Goal: Transaction & Acquisition: Book appointment/travel/reservation

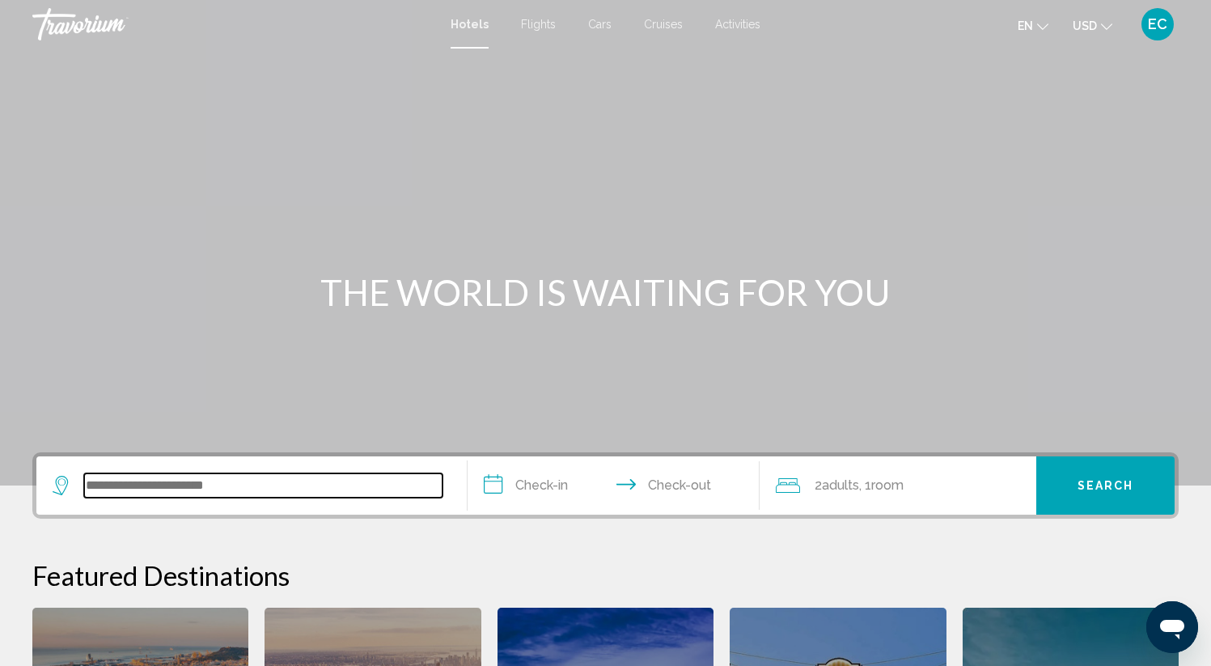
click at [187, 488] on input "Search widget" at bounding box center [263, 485] width 358 height 24
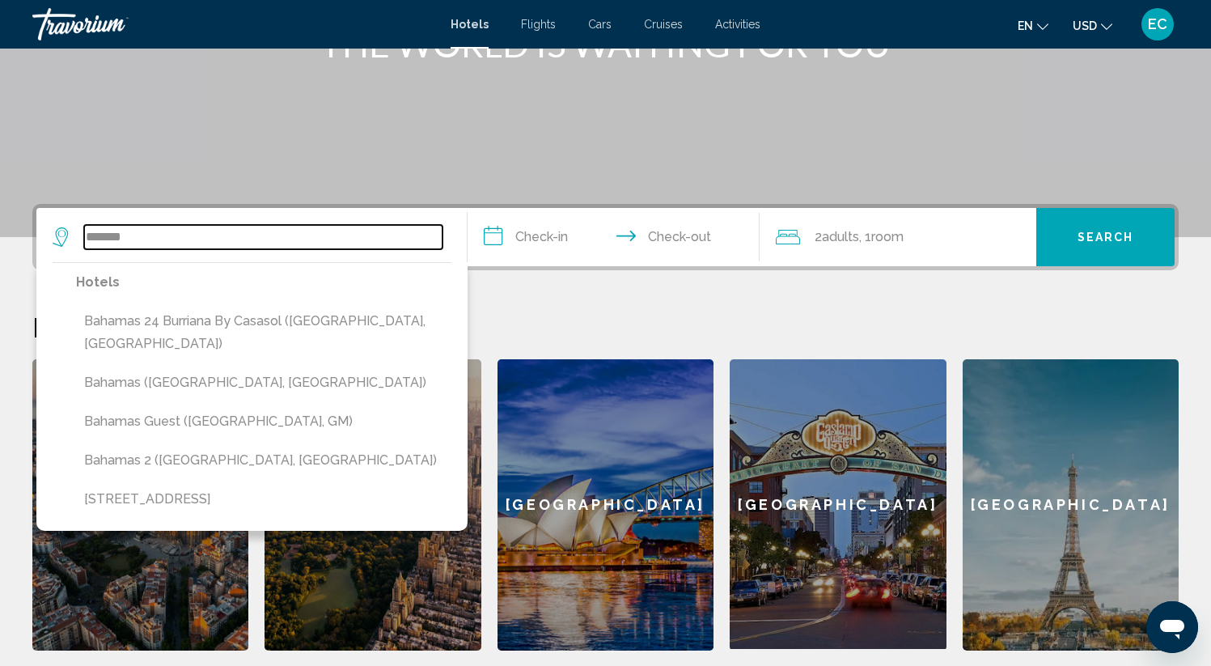
scroll to position [245, 0]
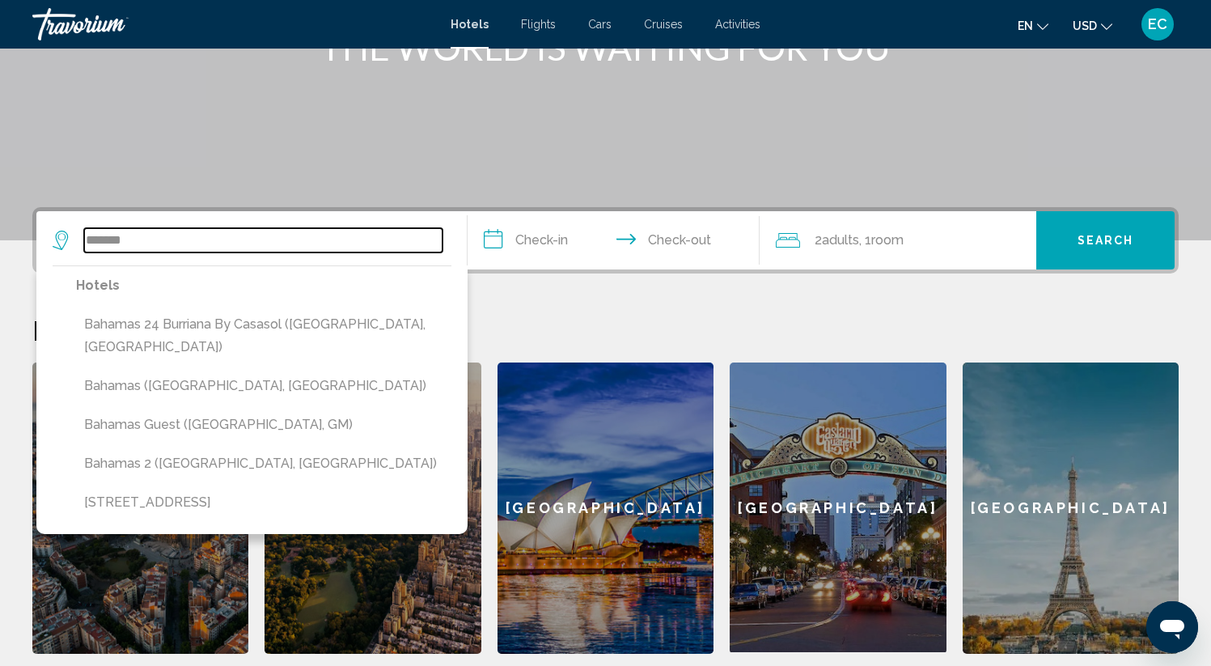
type input "*******"
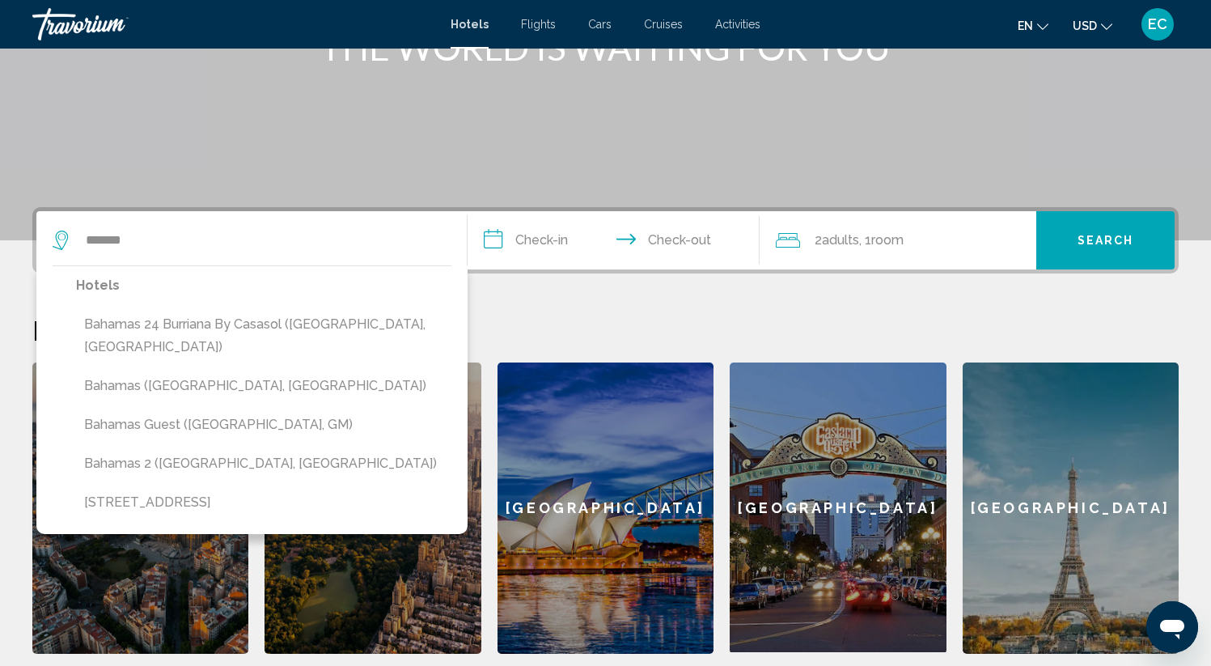
click at [677, 21] on span "Cruises" at bounding box center [663, 24] width 39 height 13
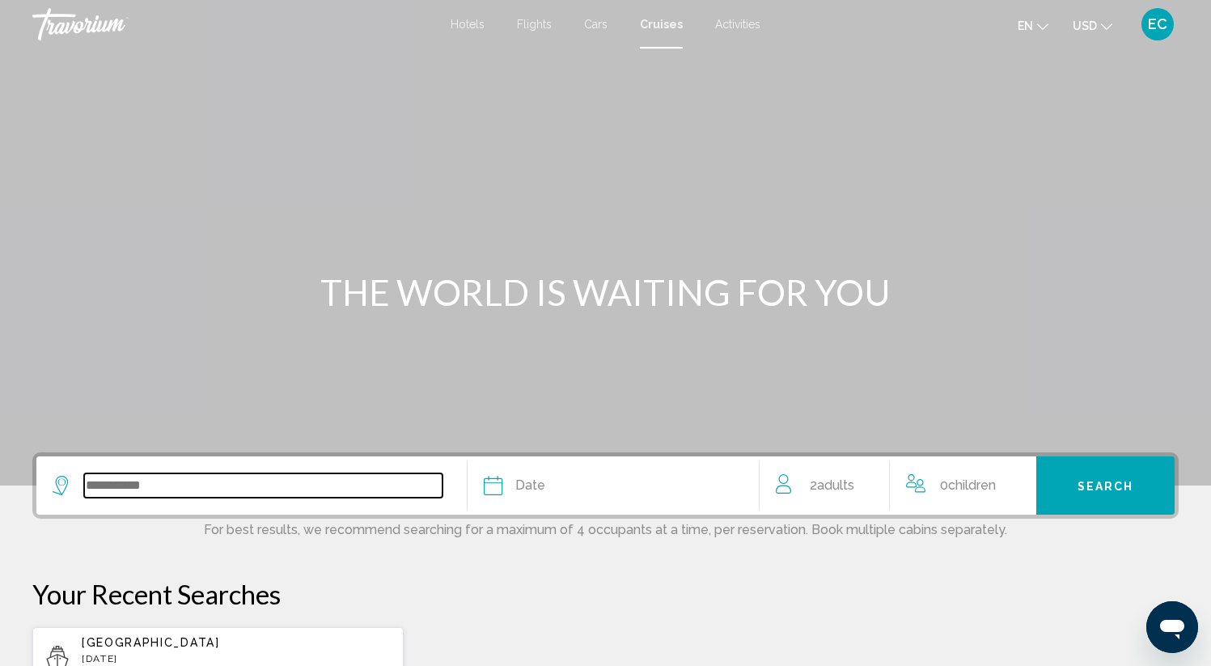
click at [131, 488] on input "Search widget" at bounding box center [263, 485] width 358 height 24
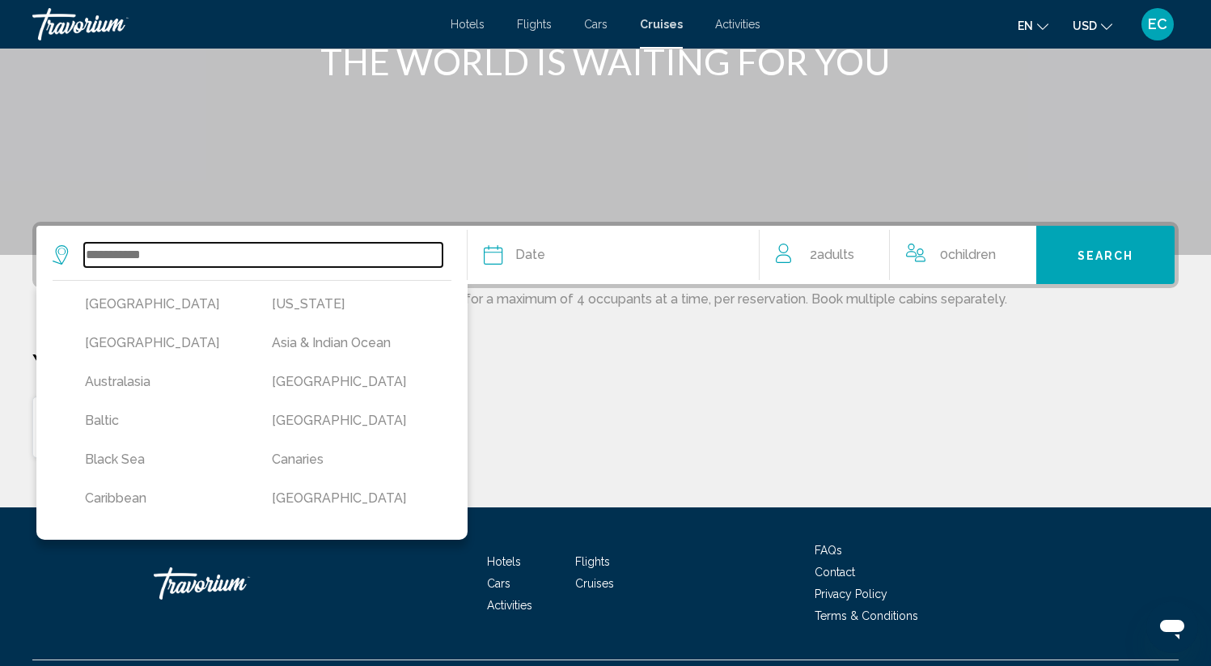
scroll to position [270, 0]
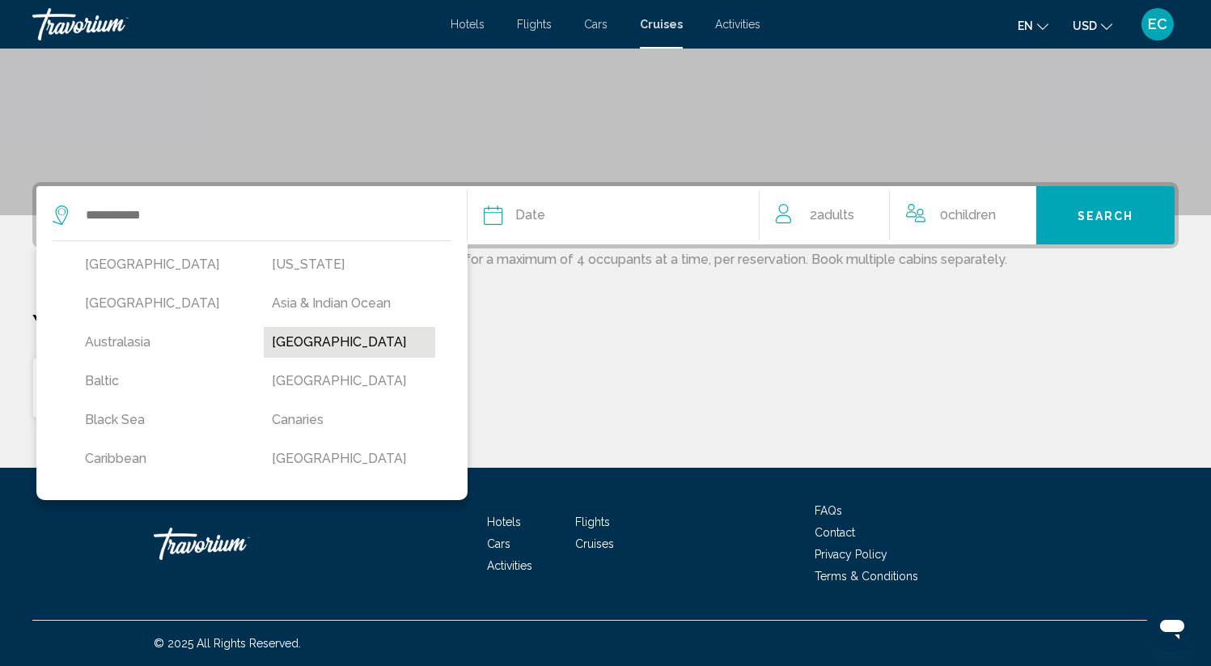
click at [297, 340] on button "[GEOGRAPHIC_DATA]" at bounding box center [349, 342] width 171 height 31
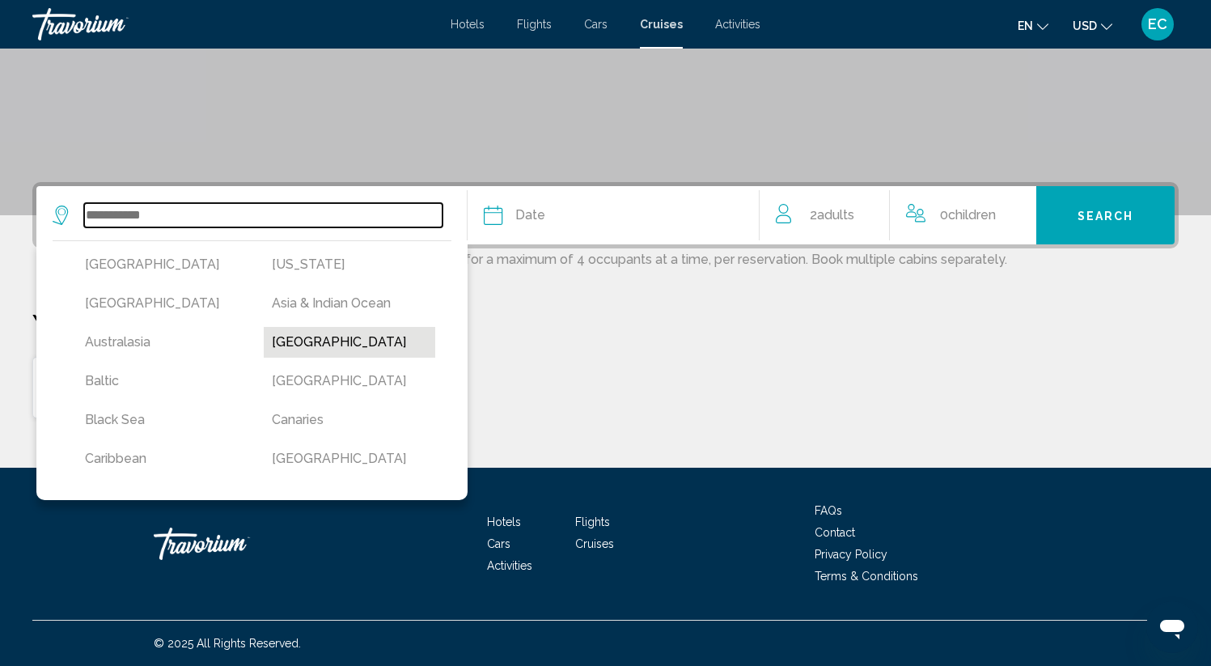
type input "*******"
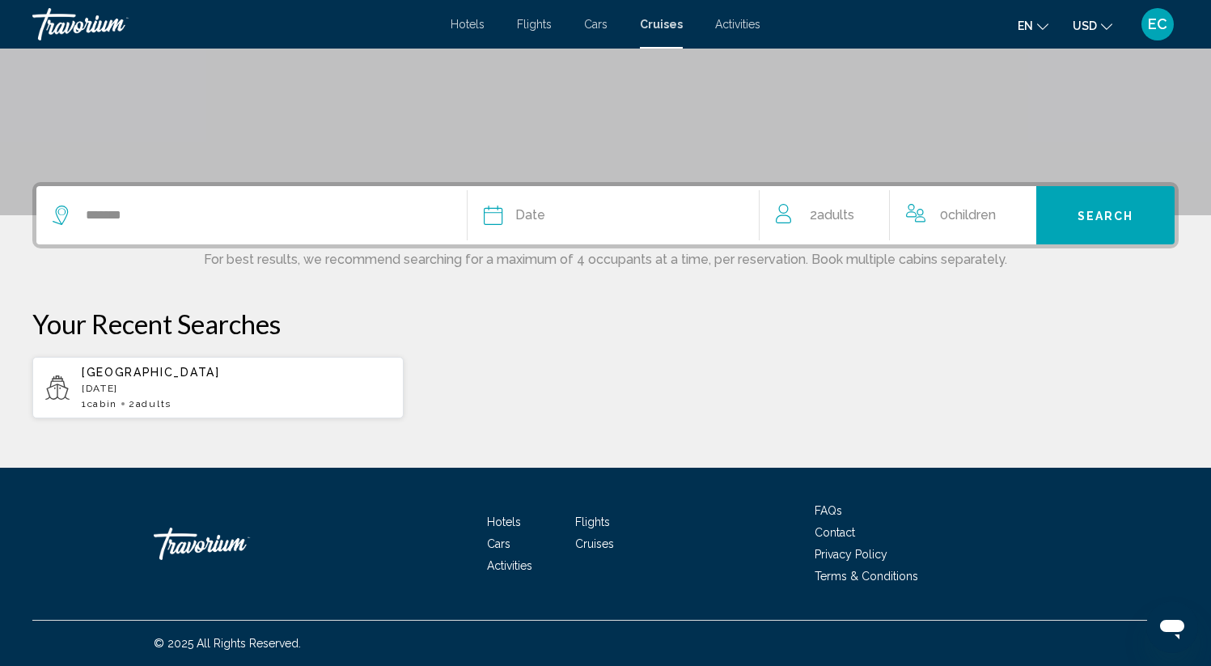
click at [526, 214] on span "Date" at bounding box center [530, 215] width 30 height 23
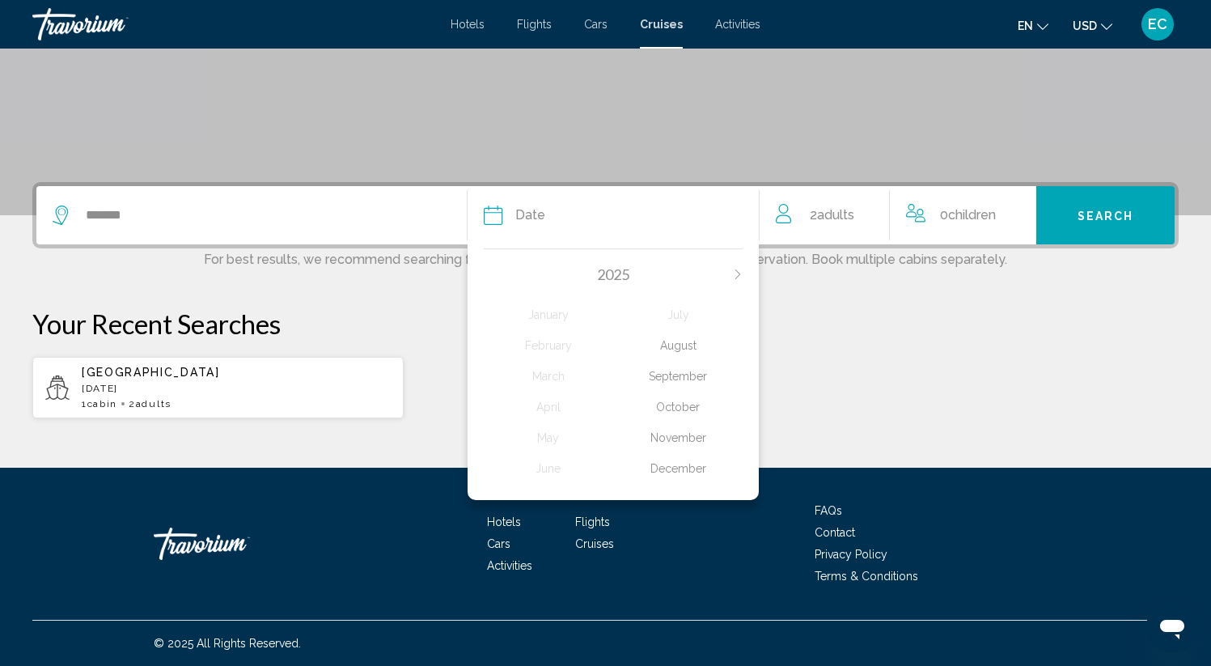
click at [218, 383] on p "[DATE]" at bounding box center [236, 388] width 309 height 11
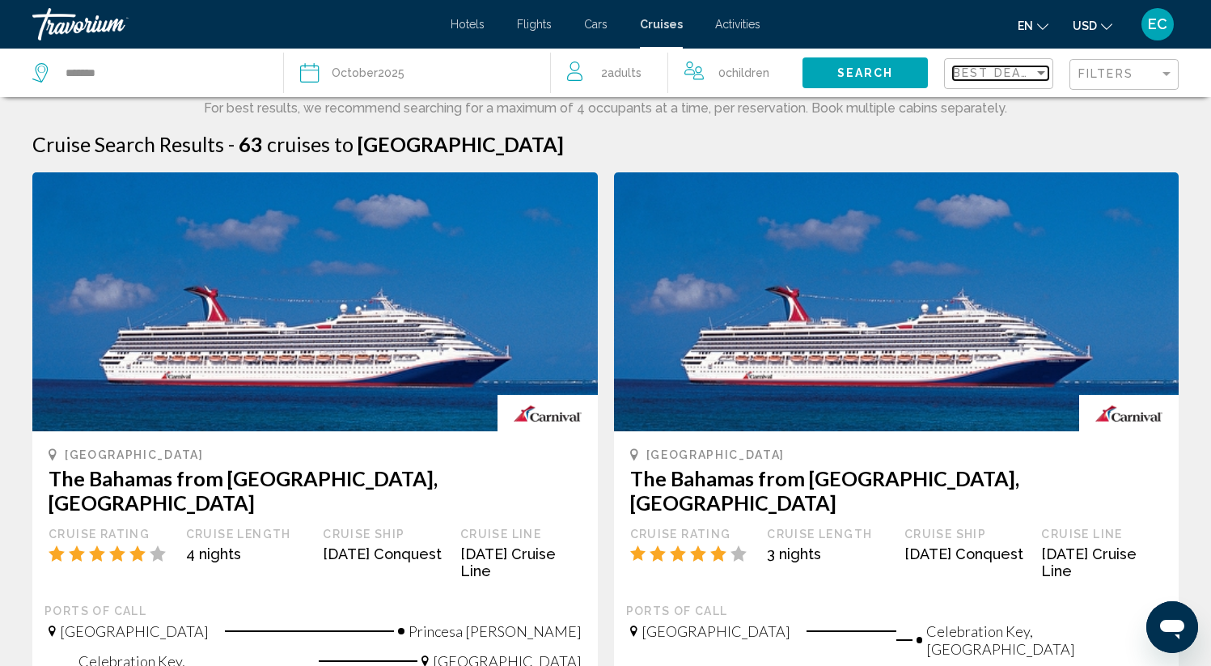
click at [1026, 76] on span "Best Deals" at bounding box center [995, 72] width 85 height 13
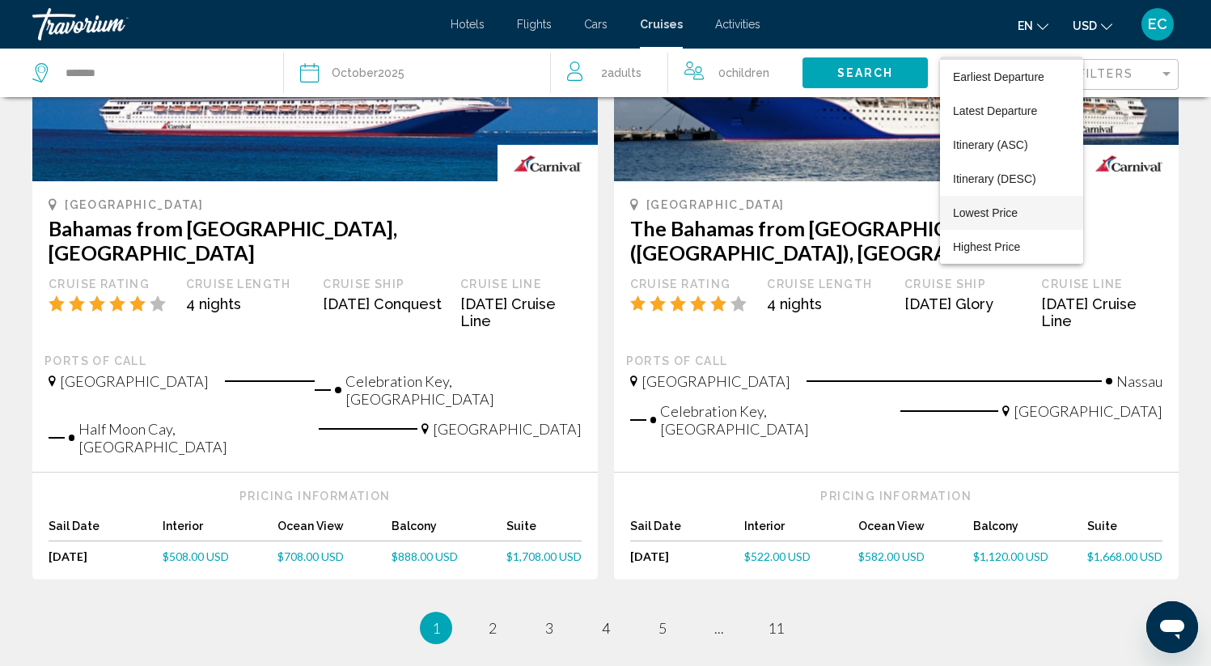
scroll to position [1676, 0]
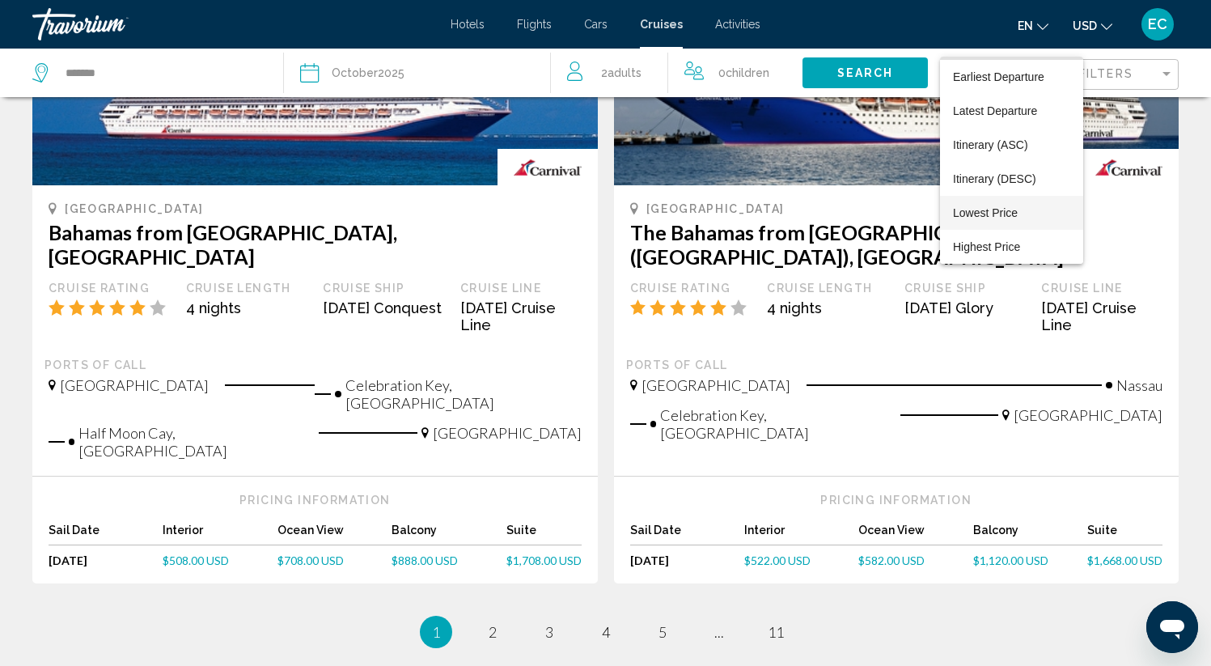
click at [1016, 218] on span "Lowest Price" at bounding box center [1011, 213] width 117 height 34
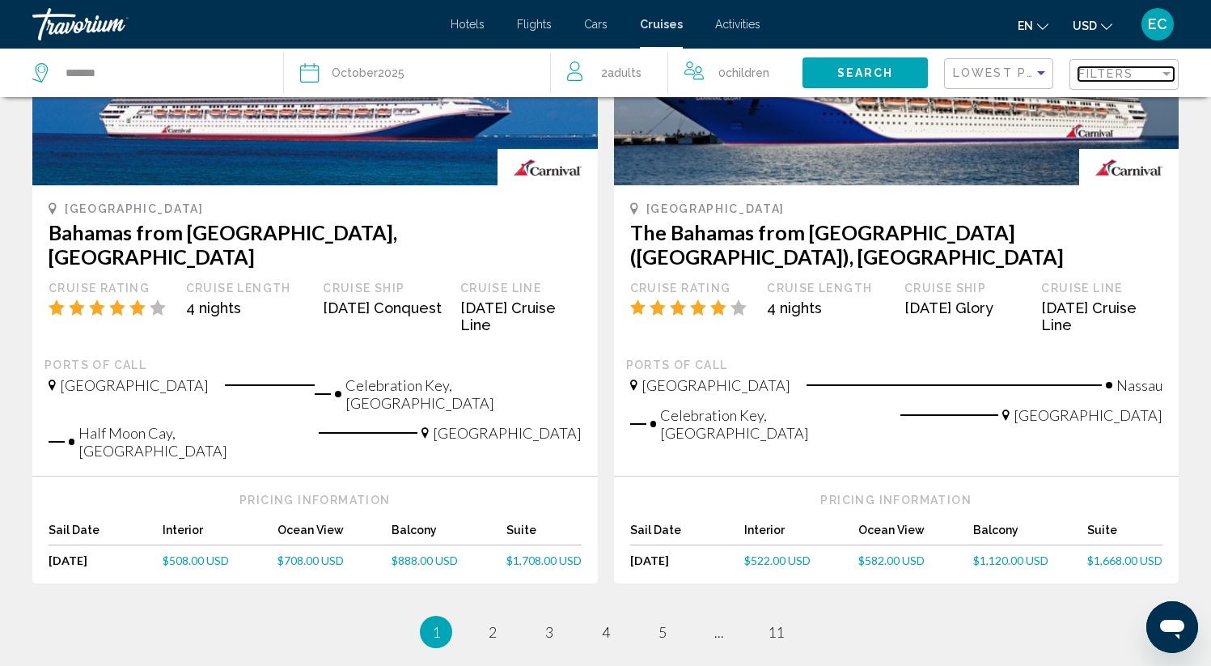
click at [1119, 72] on span "Filters" at bounding box center [1105, 73] width 55 height 13
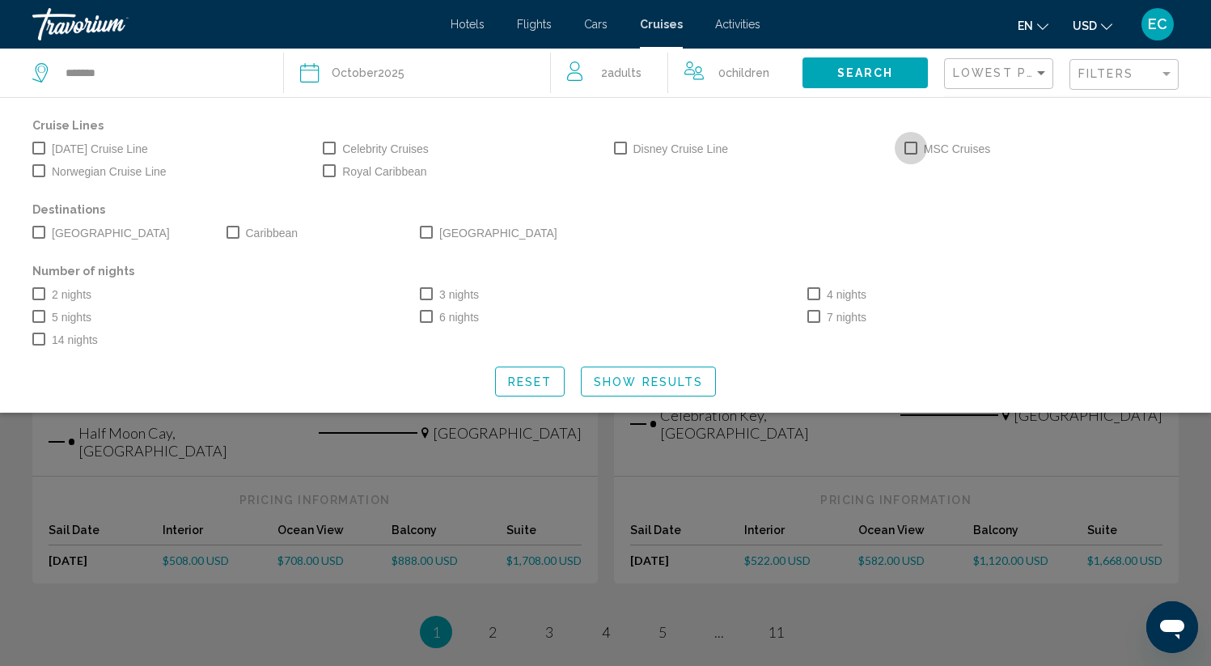
click at [916, 151] on span "Search widget" at bounding box center [911, 148] width 13 height 13
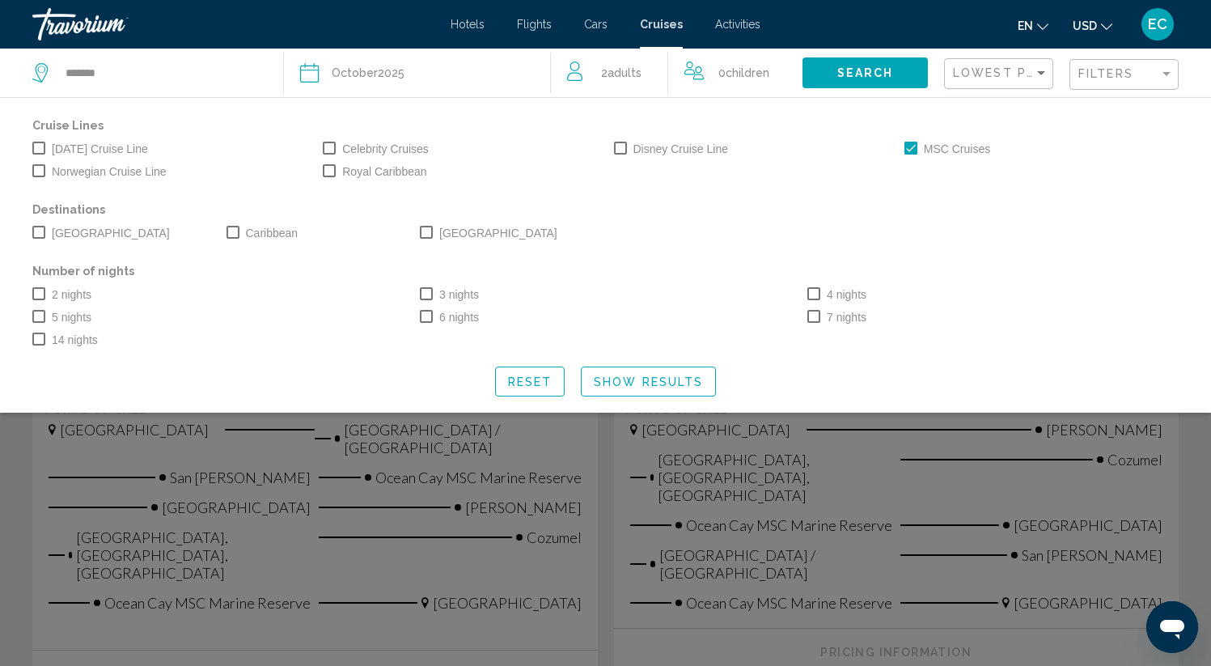
scroll to position [1497, 0]
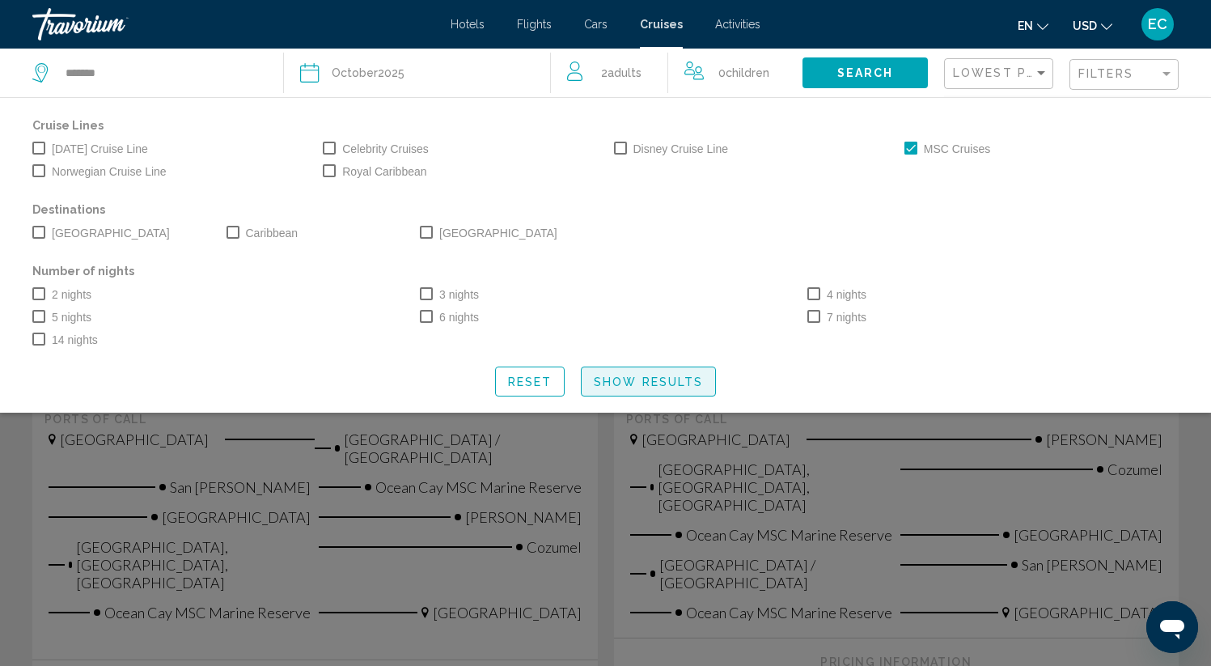
click at [638, 387] on span "Show Results" at bounding box center [648, 381] width 109 height 13
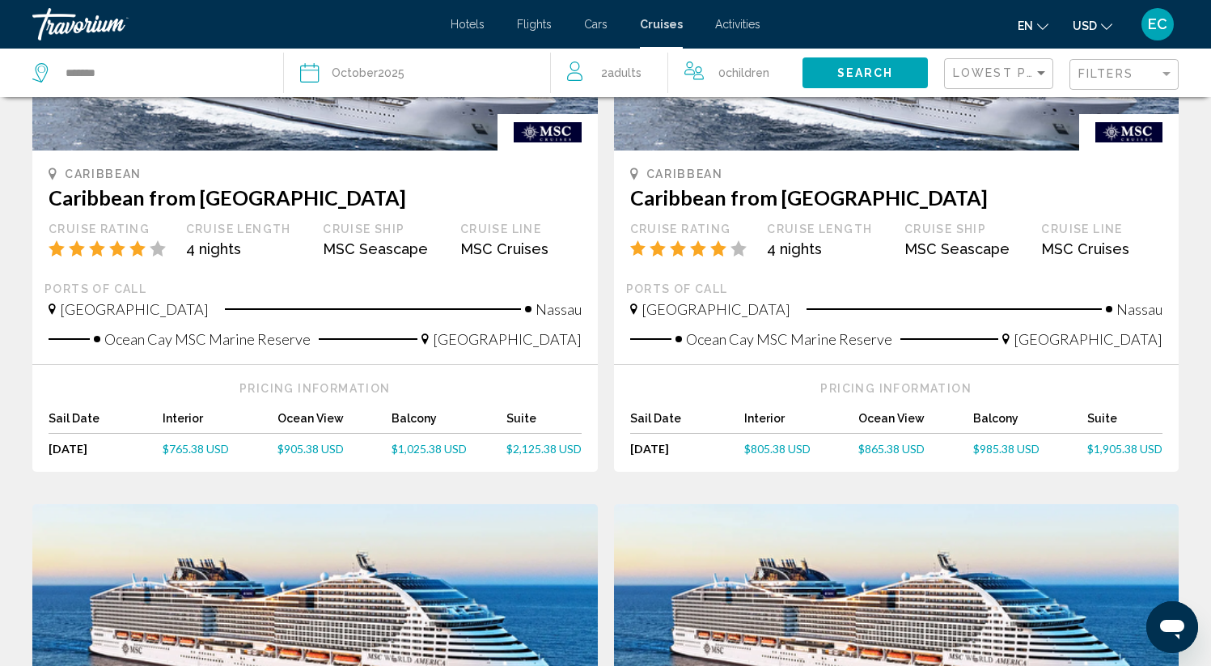
scroll to position [0, 0]
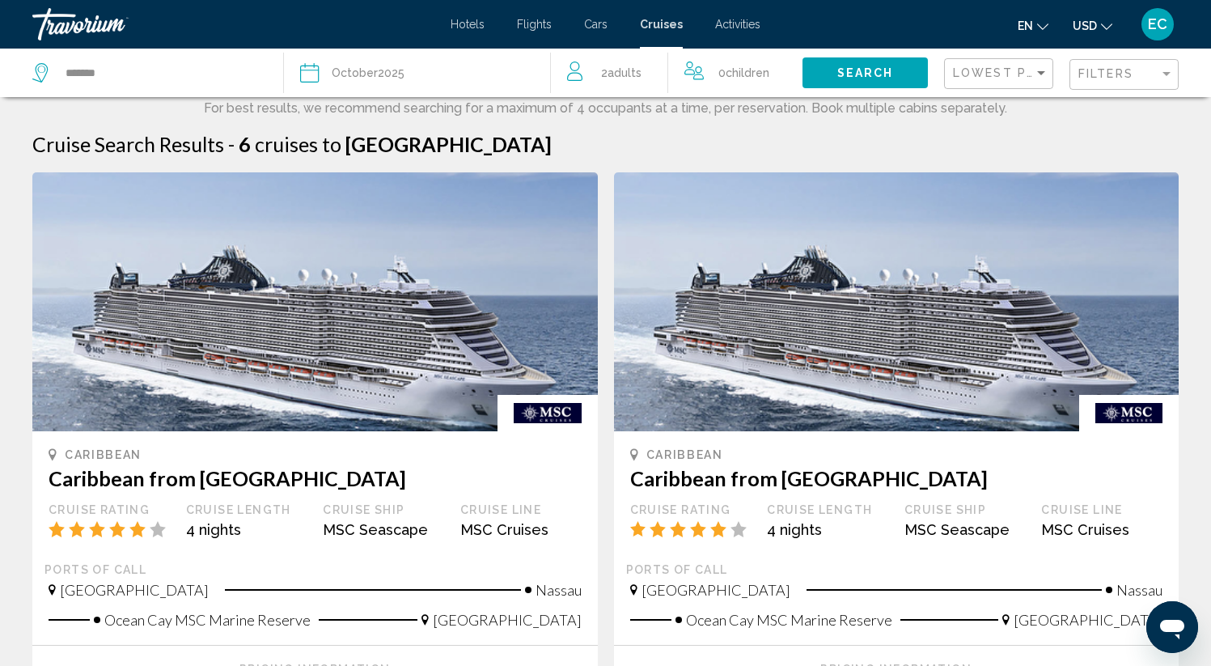
click at [1022, 91] on div "Lowest Price" at bounding box center [998, 73] width 109 height 49
click at [1020, 72] on span "Lowest Price" at bounding box center [1005, 72] width 104 height 13
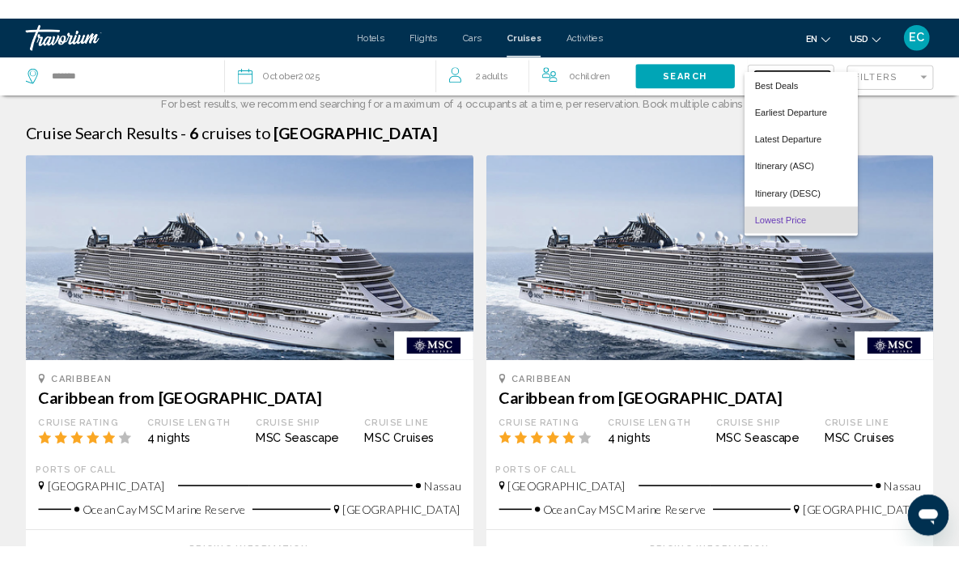
scroll to position [31, 0]
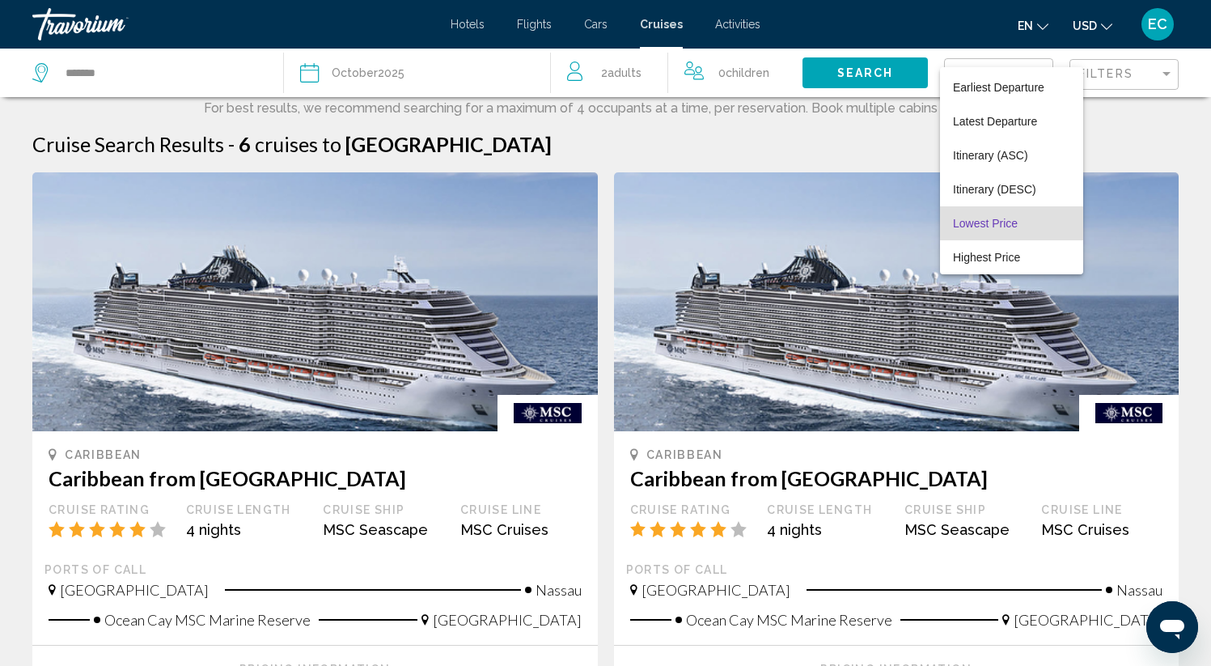
click at [748, 133] on div at bounding box center [605, 333] width 1211 height 666
